Goal: Task Accomplishment & Management: Manage account settings

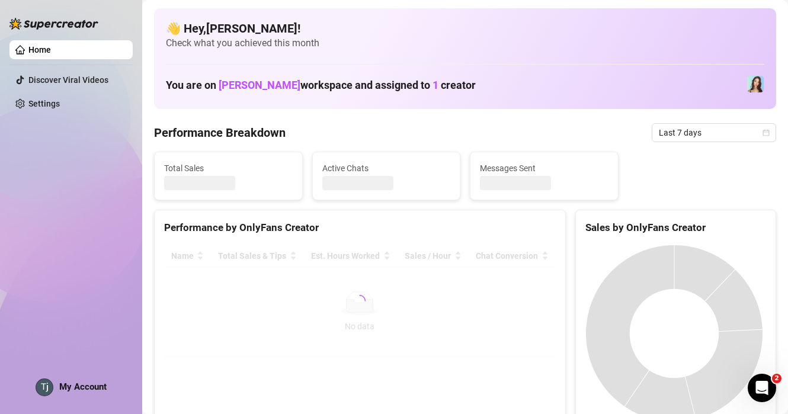
click at [88, 398] on div "Home Discover Viral Videos Settings My Account" at bounding box center [70, 202] width 123 height 404
click at [78, 390] on span "My Account" at bounding box center [82, 387] width 47 height 11
click at [41, 228] on div "Home Discover Viral Videos Settings My Account" at bounding box center [70, 202] width 123 height 404
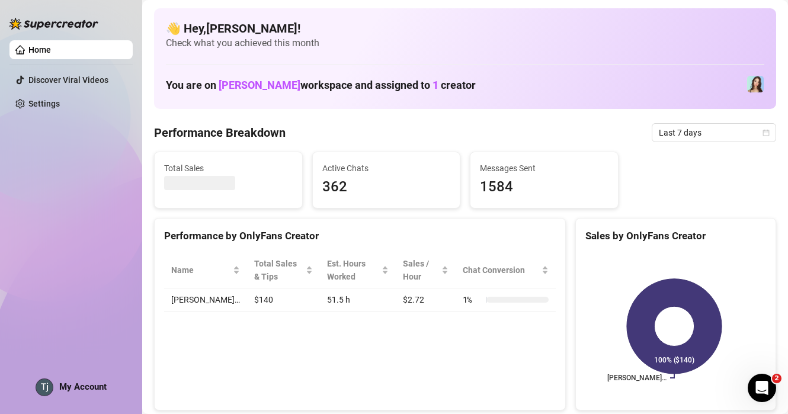
click at [76, 388] on span "My Account" at bounding box center [82, 387] width 47 height 11
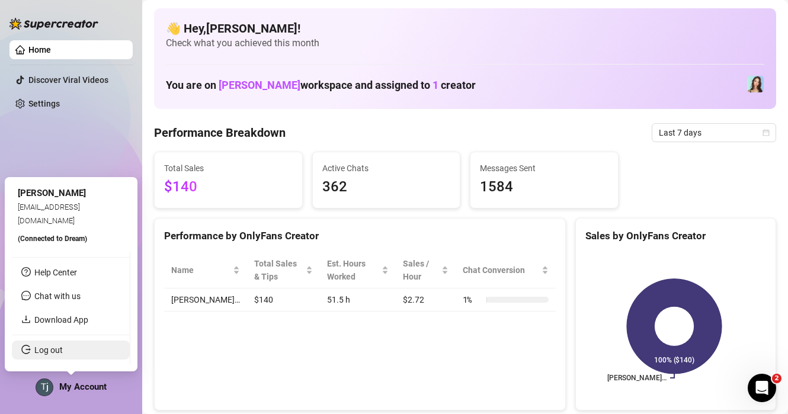
click at [57, 353] on link "Log out" at bounding box center [48, 349] width 28 height 9
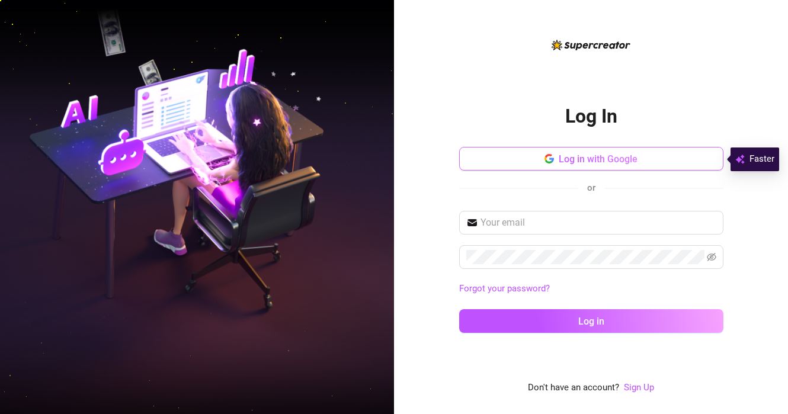
click at [575, 155] on span "Log in with Google" at bounding box center [598, 158] width 79 height 11
